Goal: Task Accomplishment & Management: Use online tool/utility

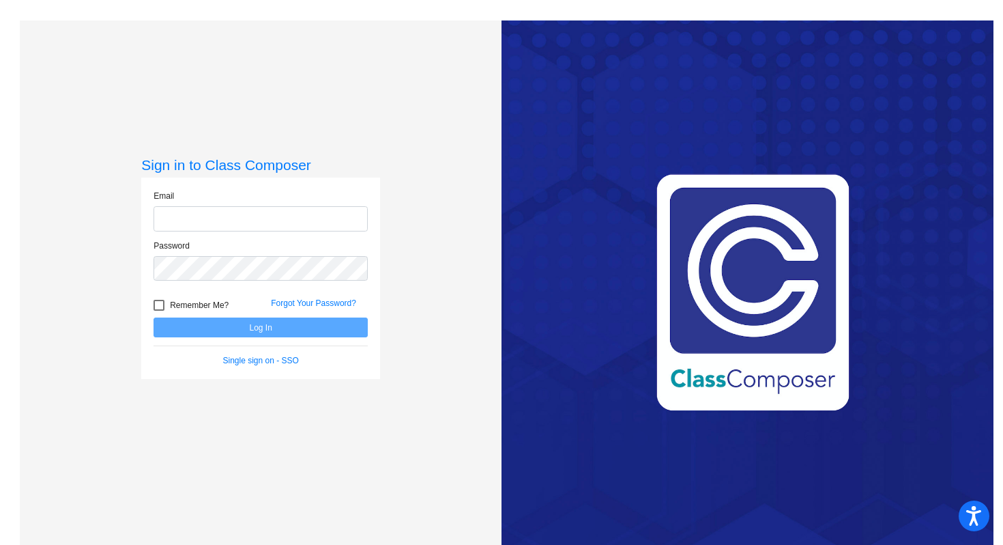
type input "ehanks@blainesd.org"
click at [273, 327] on button "Log In" at bounding box center [261, 327] width 214 height 20
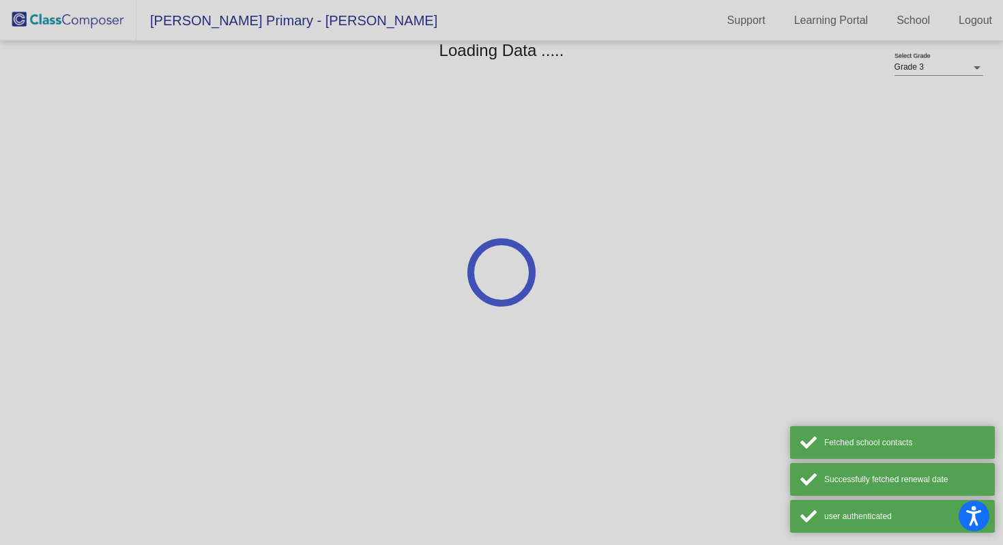
click at [273, 328] on mat-sidenav-content "Grade 3 Select Grade Loading Data ....." at bounding box center [501, 293] width 1003 height 504
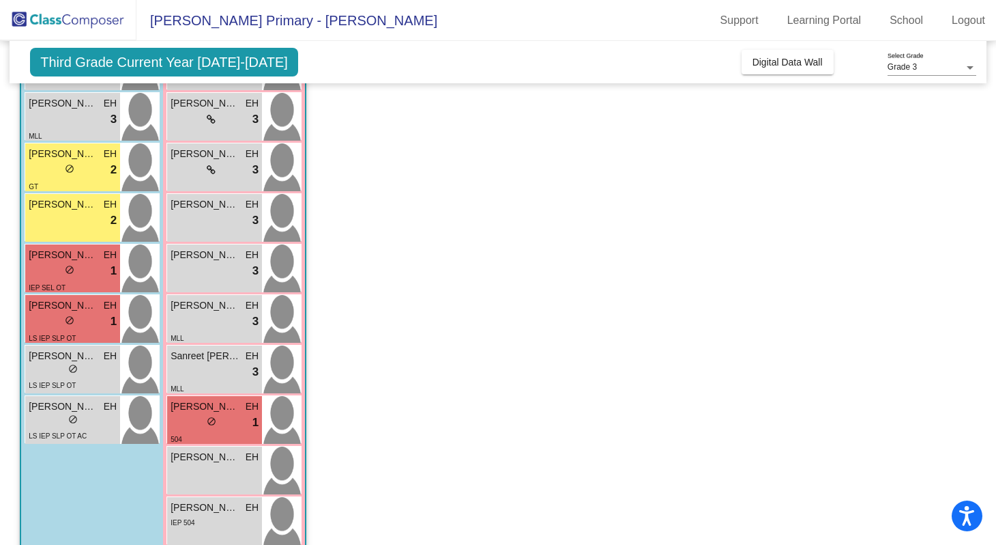
scroll to position [302, 0]
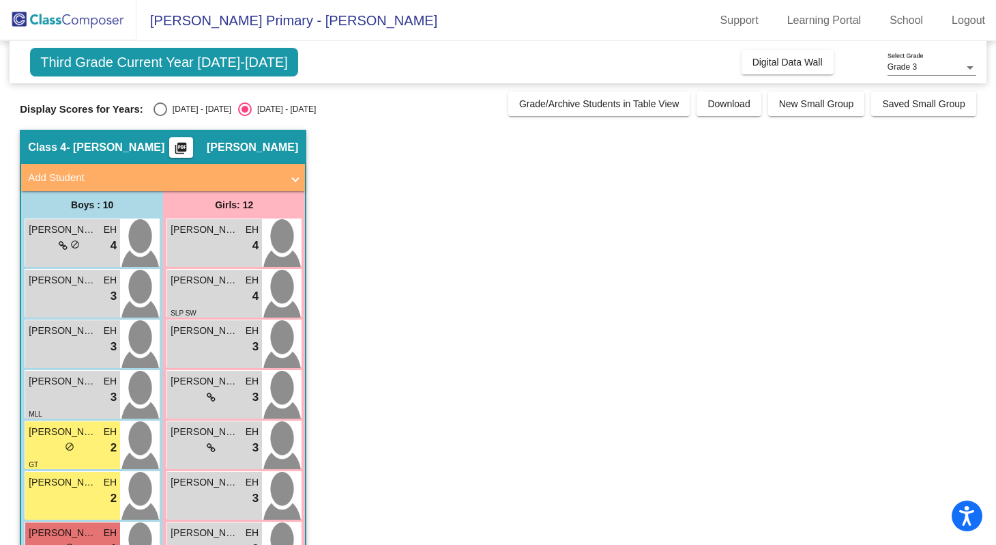
click at [212, 74] on span "Third Grade Current Year [DATE]-[DATE]" at bounding box center [164, 62] width 268 height 29
click at [215, 64] on span "Third Grade Current Year [DATE]-[DATE]" at bounding box center [164, 62] width 268 height 29
click at [210, 64] on span "Third Grade Current Year [DATE]-[DATE]" at bounding box center [164, 62] width 268 height 29
click at [783, 66] on span "Digital Data Wall" at bounding box center [788, 62] width 70 height 11
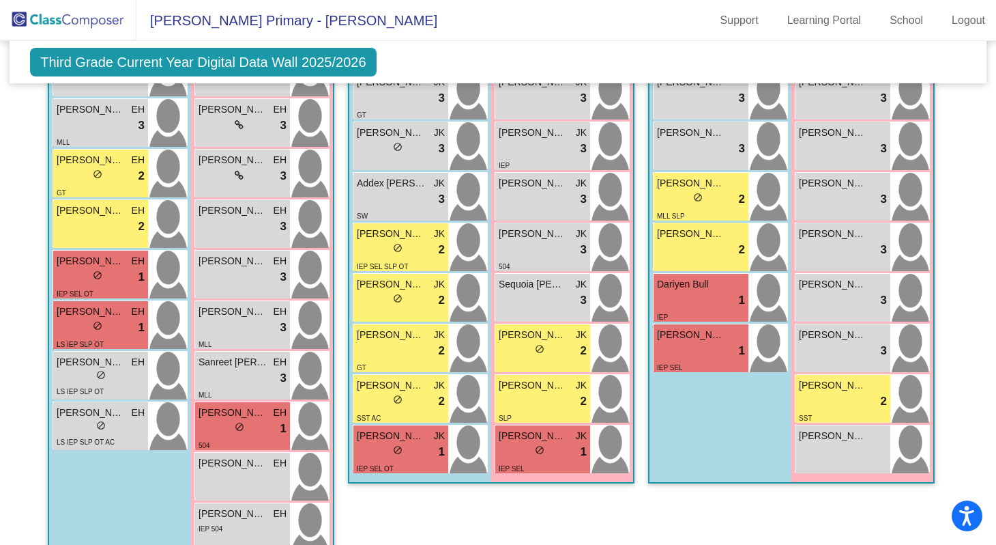
scroll to position [1338, 0]
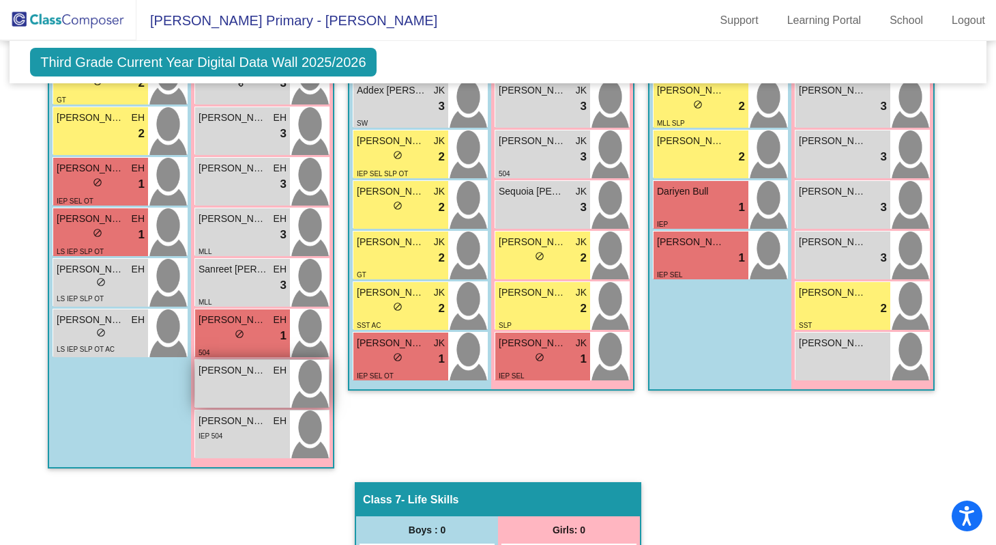
click at [246, 373] on span "[PERSON_NAME]" at bounding box center [233, 370] width 68 height 14
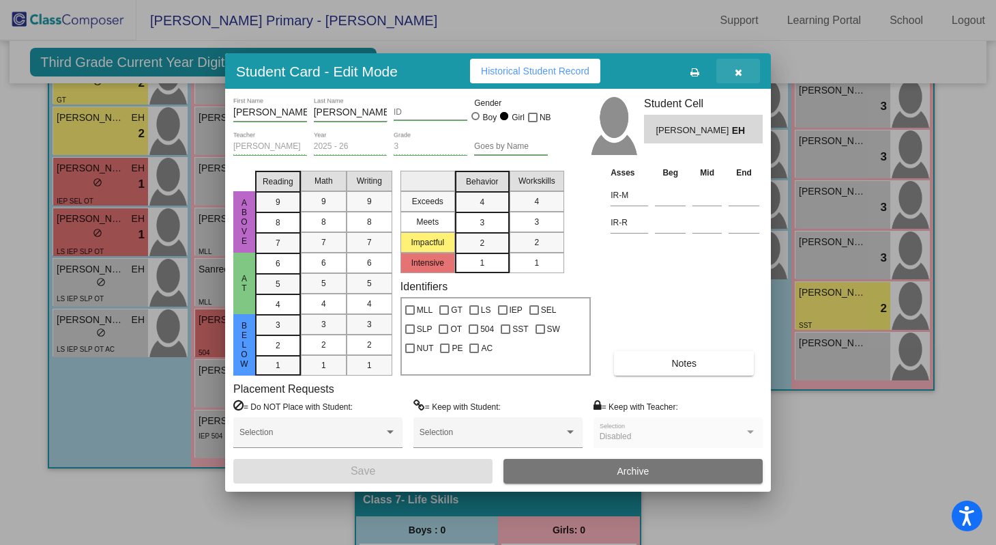
click at [734, 74] on button "button" at bounding box center [739, 71] width 44 height 25
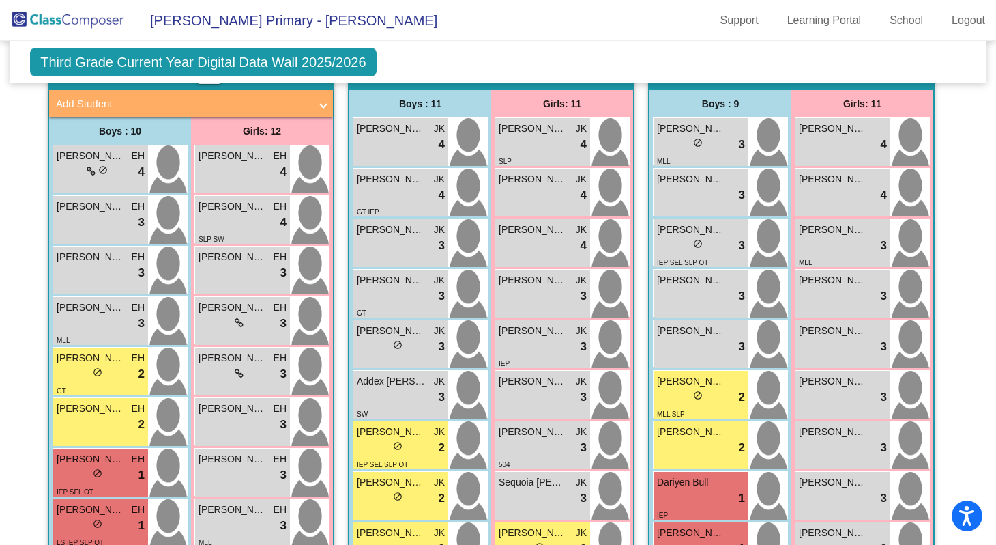
scroll to position [1048, 0]
